Goal: Task Accomplishment & Management: Complete application form

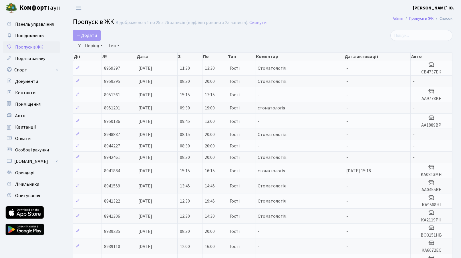
select select "25"
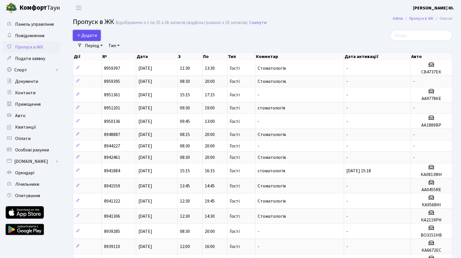
drag, startPoint x: 0, startPoint y: 0, endPoint x: 96, endPoint y: 36, distance: 102.5
click at [96, 36] on span "Додати" at bounding box center [87, 35] width 20 height 6
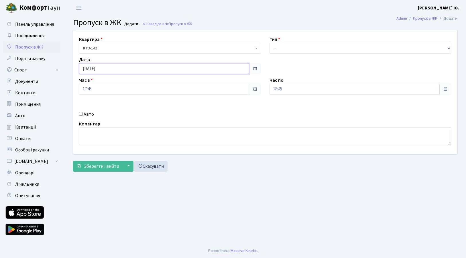
click at [104, 68] on input "[DATE]" at bounding box center [164, 68] width 170 height 11
click at [95, 116] on td "9" at bounding box center [93, 114] width 9 height 9
type input "[DATE]"
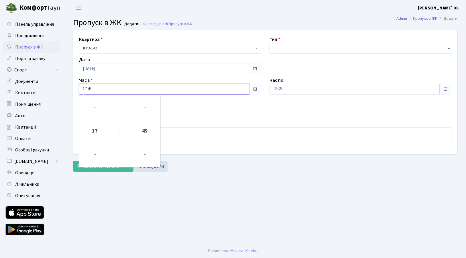
click at [94, 89] on input "17:45" at bounding box center [164, 89] width 170 height 11
click at [96, 147] on icon at bounding box center [94, 153] width 15 height 15
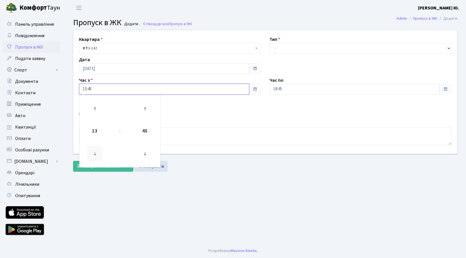
click at [96, 147] on icon at bounding box center [94, 153] width 15 height 15
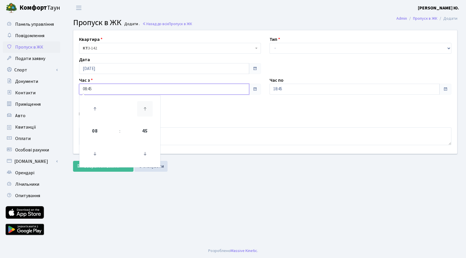
click at [142, 111] on icon at bounding box center [144, 108] width 15 height 15
click at [147, 154] on icon at bounding box center [144, 153] width 15 height 15
type input "08:30"
click at [287, 48] on select "- Доставка Таксі Гості Сервіс" at bounding box center [360, 48] width 182 height 11
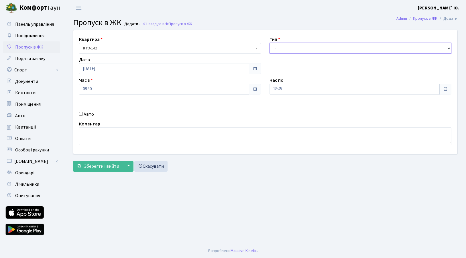
select select "3"
click at [269, 43] on select "- Доставка Таксі Гості Сервіс" at bounding box center [360, 48] width 182 height 11
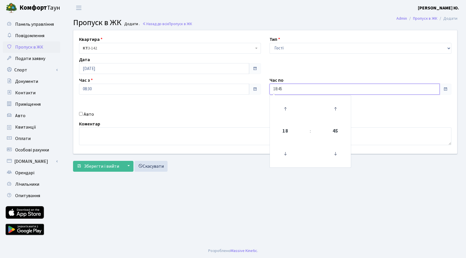
drag, startPoint x: 293, startPoint y: 84, endPoint x: 293, endPoint y: 87, distance: 2.9
click at [293, 85] on input "18:45" at bounding box center [354, 89] width 170 height 11
click at [286, 109] on icon at bounding box center [284, 108] width 15 height 15
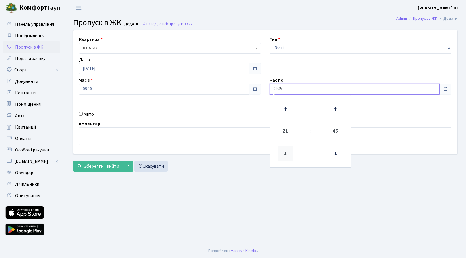
click at [285, 152] on icon at bounding box center [284, 153] width 15 height 15
click at [335, 154] on icon at bounding box center [334, 153] width 15 height 15
click at [336, 155] on icon at bounding box center [334, 153] width 15 height 15
type input "20:00"
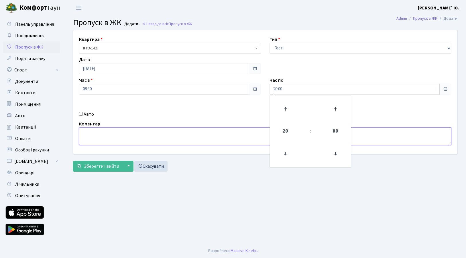
click at [230, 139] on textarea at bounding box center [265, 137] width 372 height 18
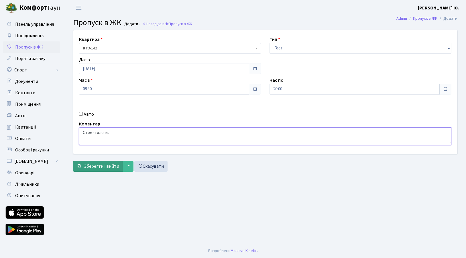
type textarea "Стоматологія."
click at [90, 169] on span "Зберегти і вийти" at bounding box center [101, 166] width 35 height 6
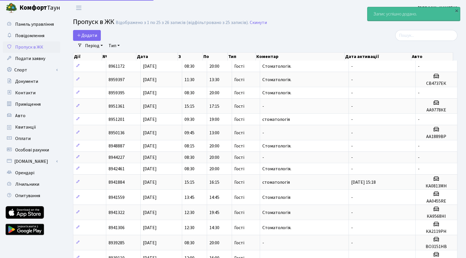
select select "25"
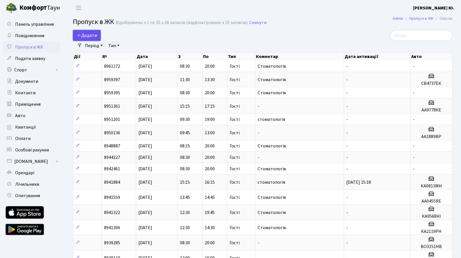
click at [91, 37] on span "Додати" at bounding box center [87, 35] width 20 height 6
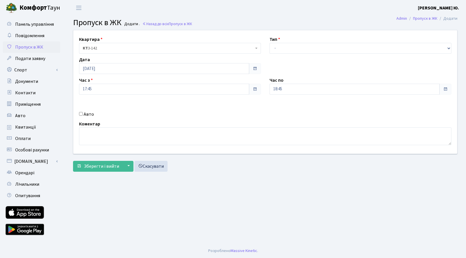
click at [104, 46] on span "КТ 3-142" at bounding box center [168, 48] width 171 height 6
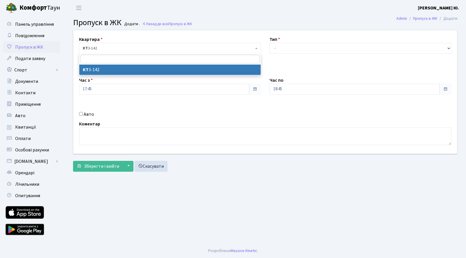
click at [110, 82] on div "Час з 17:45" at bounding box center [170, 86] width 190 height 18
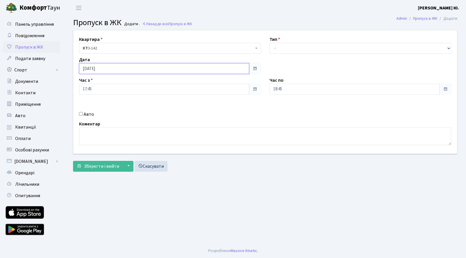
click at [103, 67] on input "[DATE]" at bounding box center [164, 68] width 170 height 11
click at [94, 113] on td "9" at bounding box center [93, 114] width 9 height 9
type input "[DATE]"
click at [101, 88] on input "17:45" at bounding box center [164, 89] width 170 height 11
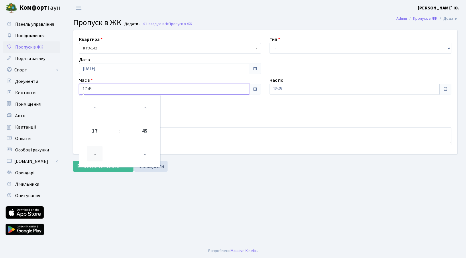
click at [92, 159] on icon at bounding box center [94, 153] width 15 height 15
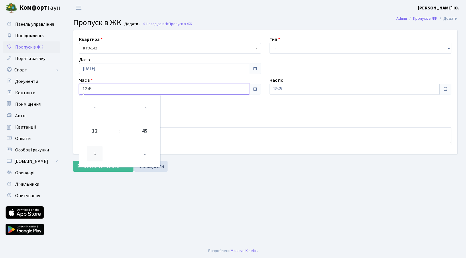
click at [92, 159] on icon at bounding box center [94, 153] width 15 height 15
click at [143, 108] on icon at bounding box center [144, 108] width 15 height 15
click at [93, 150] on icon at bounding box center [94, 153] width 15 height 15
type input "11:00"
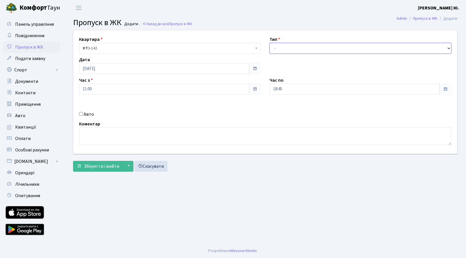
click at [290, 46] on select "- Доставка Таксі Гості Сервіс" at bounding box center [360, 48] width 182 height 11
select select "3"
click at [269, 43] on select "- Доставка Таксі Гості Сервіс" at bounding box center [360, 48] width 182 height 11
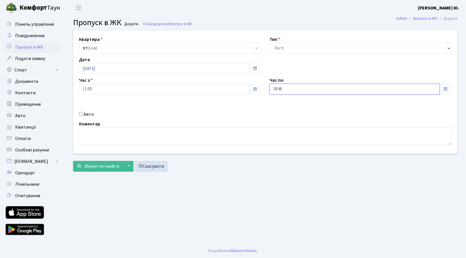
click at [286, 91] on input "18:45" at bounding box center [354, 89] width 170 height 11
click at [286, 150] on icon at bounding box center [284, 153] width 15 height 15
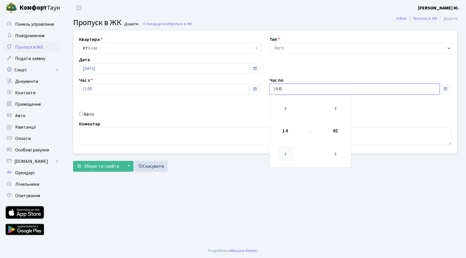
click at [286, 150] on icon at bounding box center [284, 153] width 15 height 15
click at [285, 150] on icon at bounding box center [284, 153] width 15 height 15
type input "12:45"
click at [133, 134] on textarea at bounding box center [265, 137] width 372 height 18
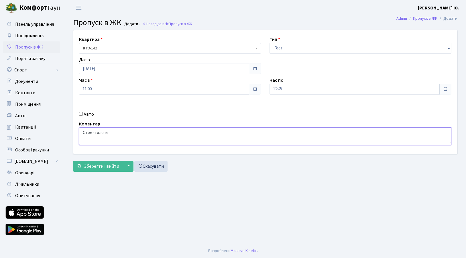
type textarea "Стоматологія"
click at [80, 114] on input "Авто" at bounding box center [81, 114] width 4 height 4
checkbox input "true"
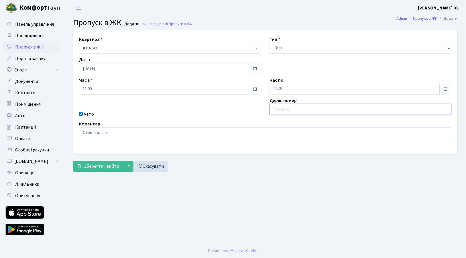
paste input "КА6672Е"
click at [274, 110] on input "КА6672Е" at bounding box center [360, 109] width 182 height 11
click at [290, 108] on input "КА6672Е" at bounding box center [360, 109] width 182 height 11
type input "КА6672ЕС"
click at [106, 168] on span "Зберегти і вийти" at bounding box center [101, 166] width 35 height 6
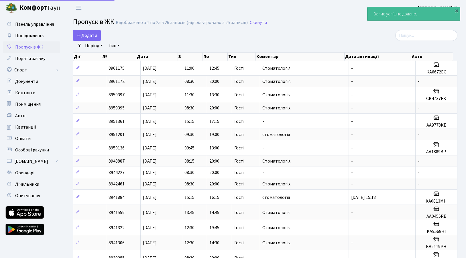
select select "25"
